Goal: Task Accomplishment & Management: Complete application form

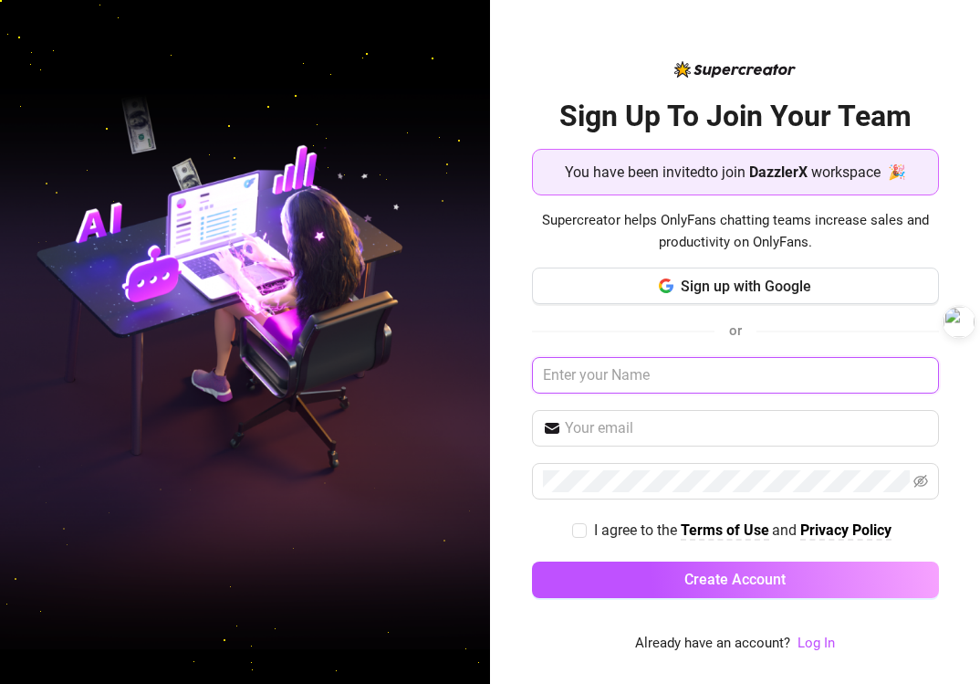
click at [646, 383] on input "text" at bounding box center [735, 375] width 407 height 37
paste input "DX_Chatter_8"
type input "DX_Chatter_8"
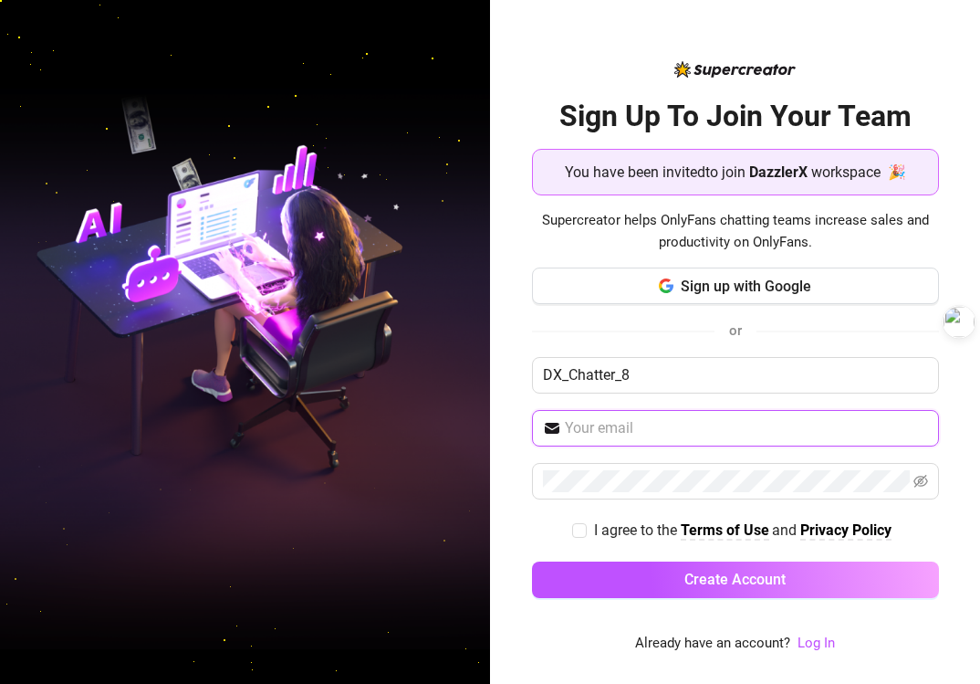
paste input "[EMAIL_ADDRESS][DOMAIN_NAME]"
type input "[EMAIL_ADDRESS][DOMAIN_NAME]"
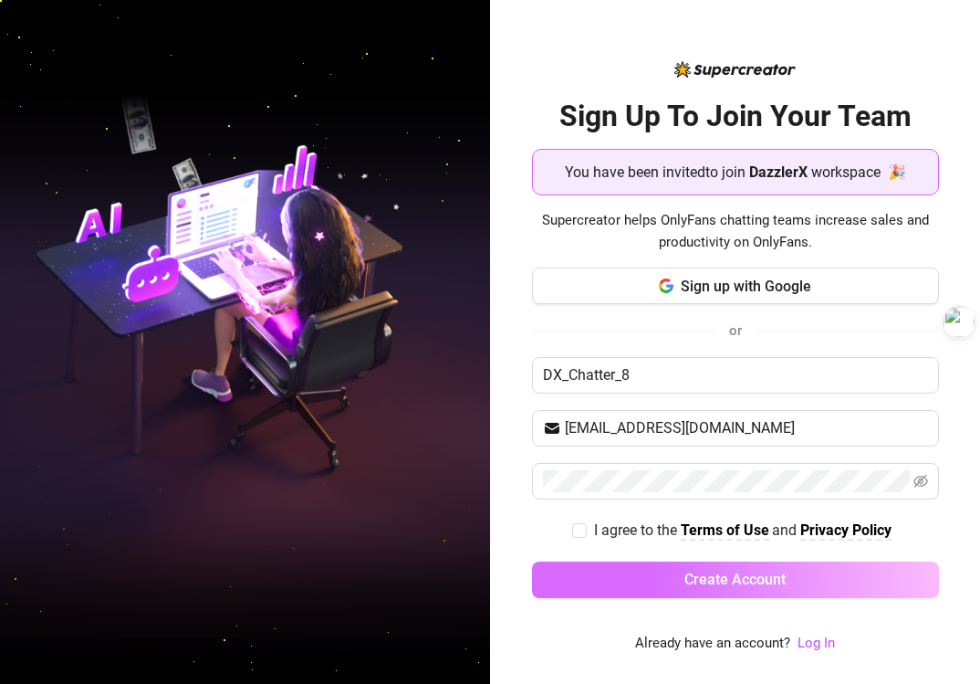
click at [686, 569] on button "Create Account" at bounding box center [735, 579] width 407 height 37
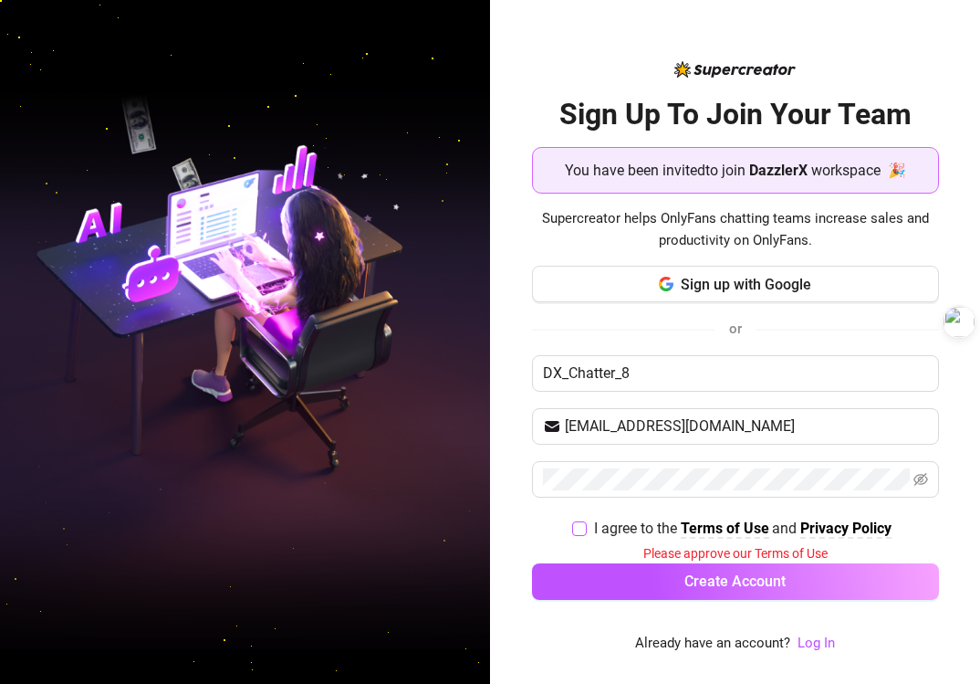
click at [580, 529] on input "I agree to the Terms of Use and Privacy Policy" at bounding box center [578, 527] width 13 height 13
checkbox input "true"
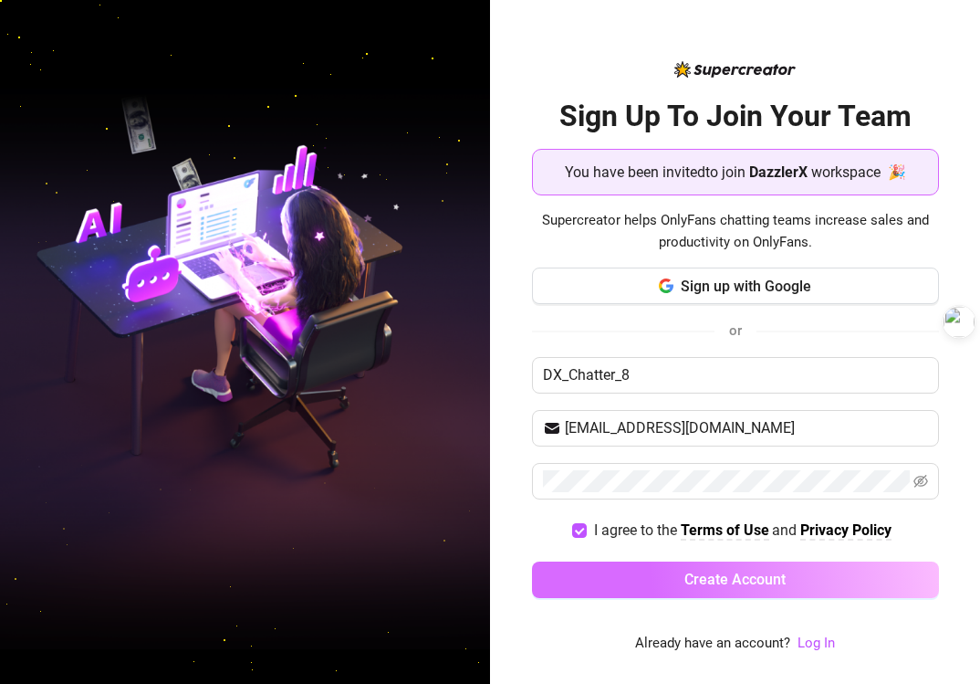
click at [593, 571] on button "Create Account" at bounding box center [735, 579] width 407 height 37
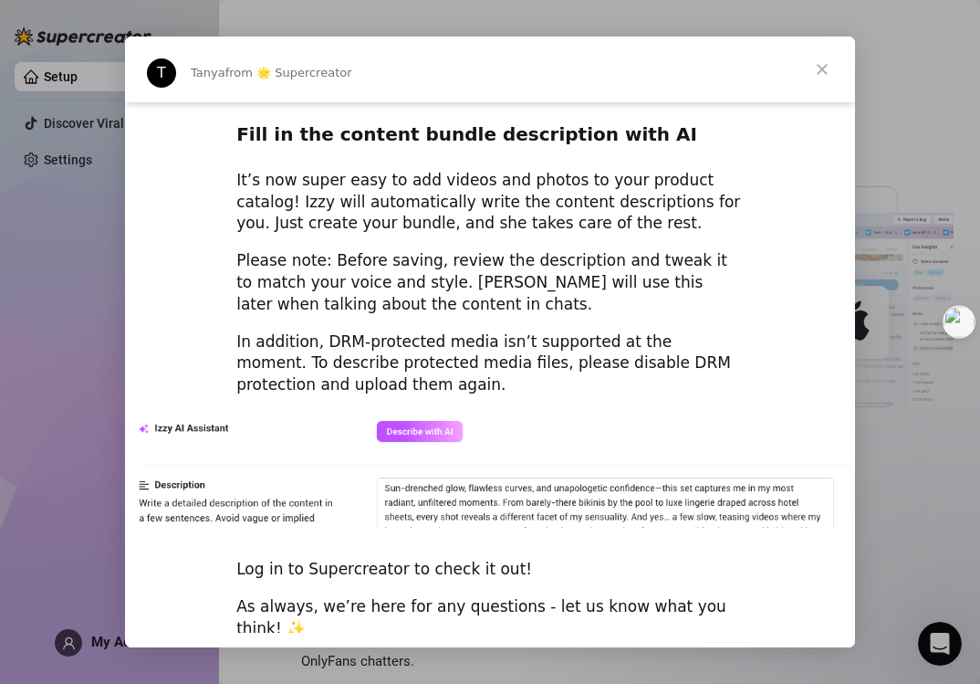
scroll to position [2486, 0]
click at [821, 63] on span "Close" at bounding box center [823, 70] width 66 height 66
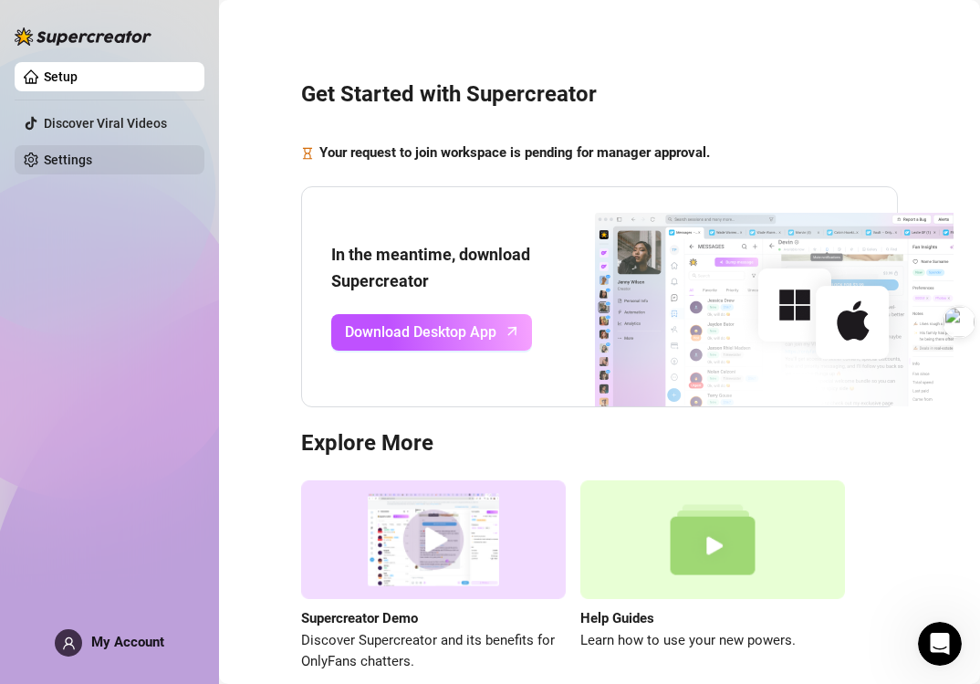
click at [92, 158] on link "Settings" at bounding box center [68, 159] width 48 height 15
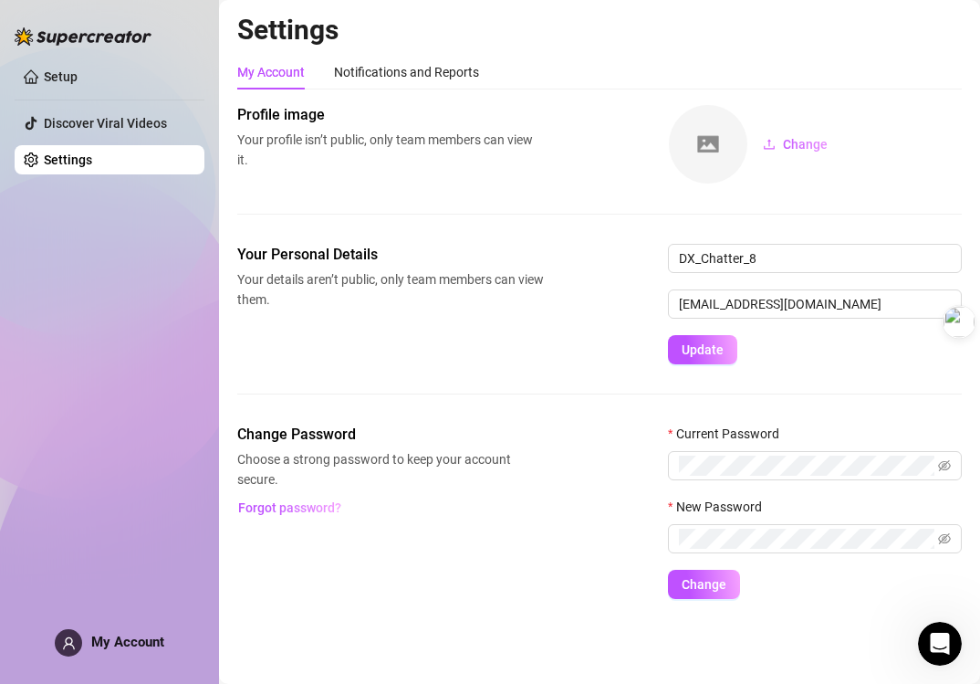
click at [109, 104] on ul "Setup Discover Viral Videos Settings" at bounding box center [110, 118] width 190 height 127
click at [78, 84] on link "Setup" at bounding box center [61, 76] width 34 height 15
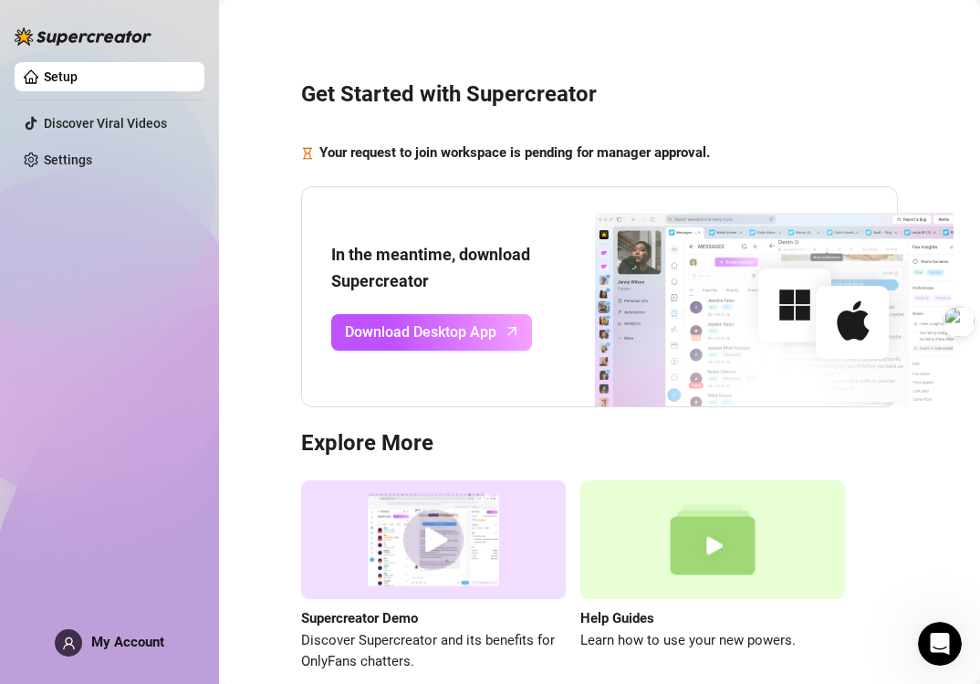
click at [567, 120] on div "Get Started with Supercreator Your request to join workspace is pending for man…" at bounding box center [599, 366] width 725 height 706
click at [613, 153] on strong "Your request to join workspace is pending for manager approval." at bounding box center [515, 152] width 391 height 16
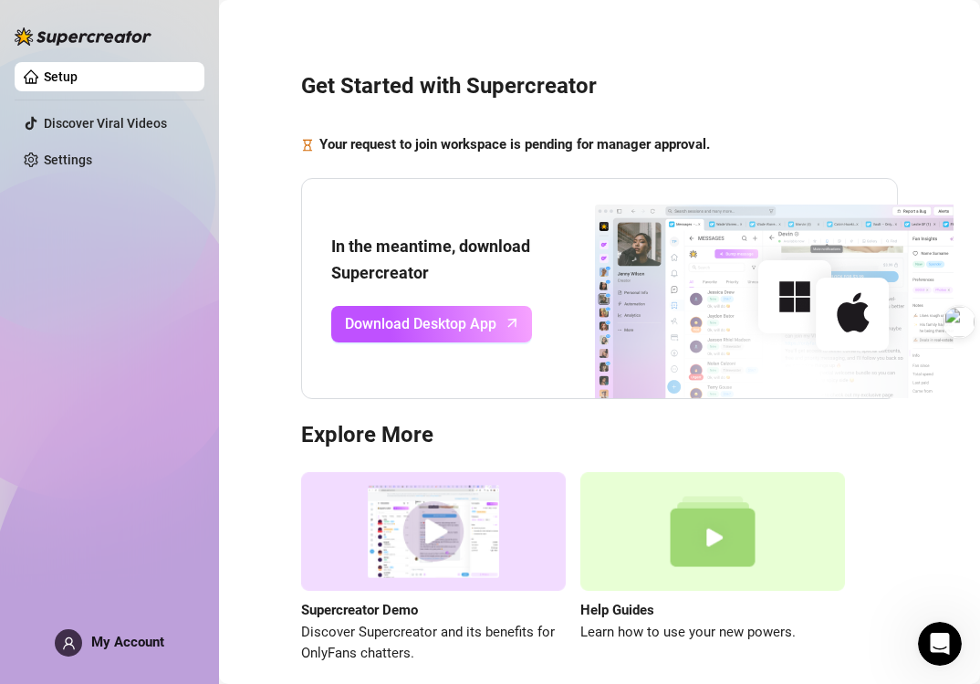
scroll to position [15, 0]
